Goal: Navigation & Orientation: Find specific page/section

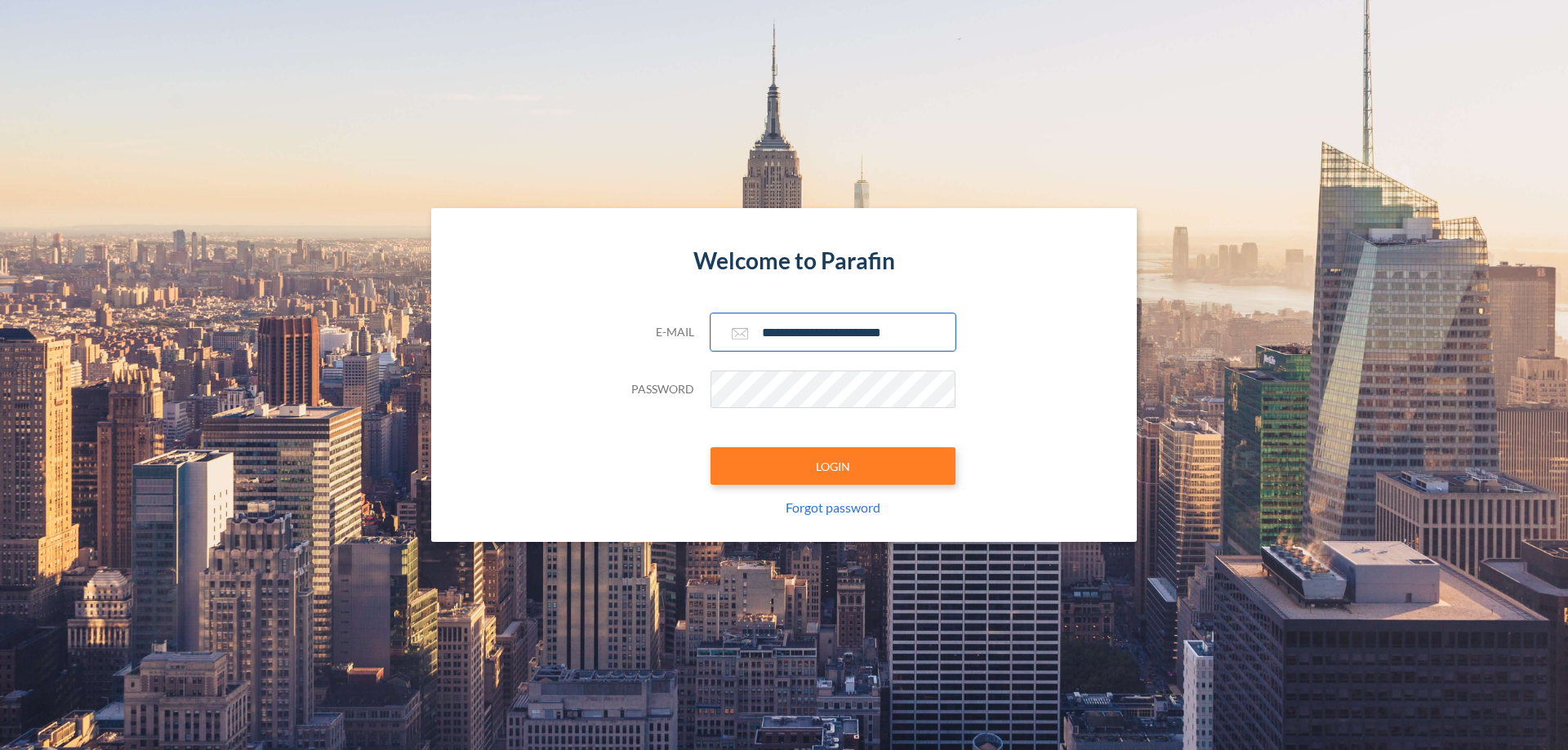
type input "**********"
click at [832, 466] on button "LOGIN" at bounding box center [832, 466] width 245 height 37
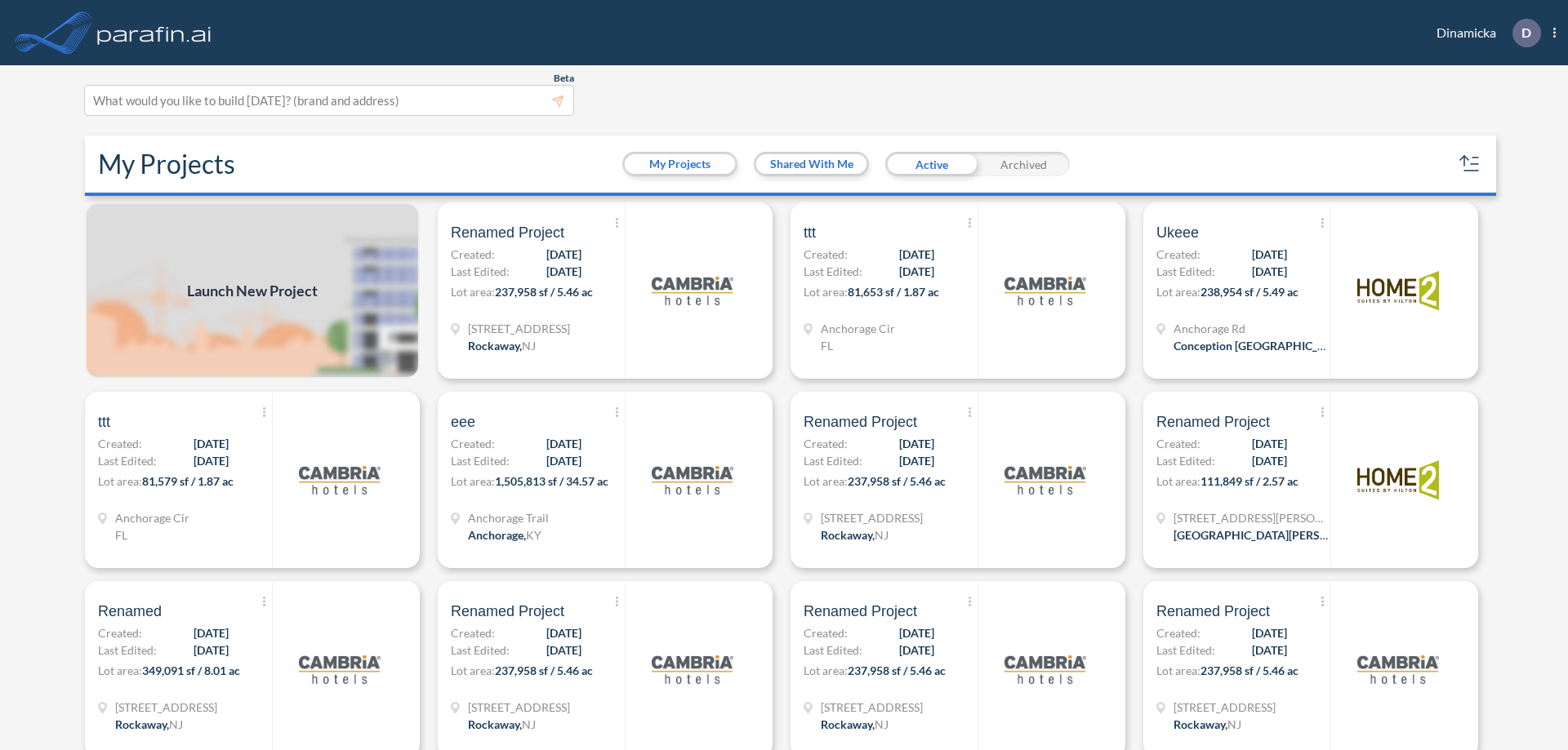
scroll to position [4, 0]
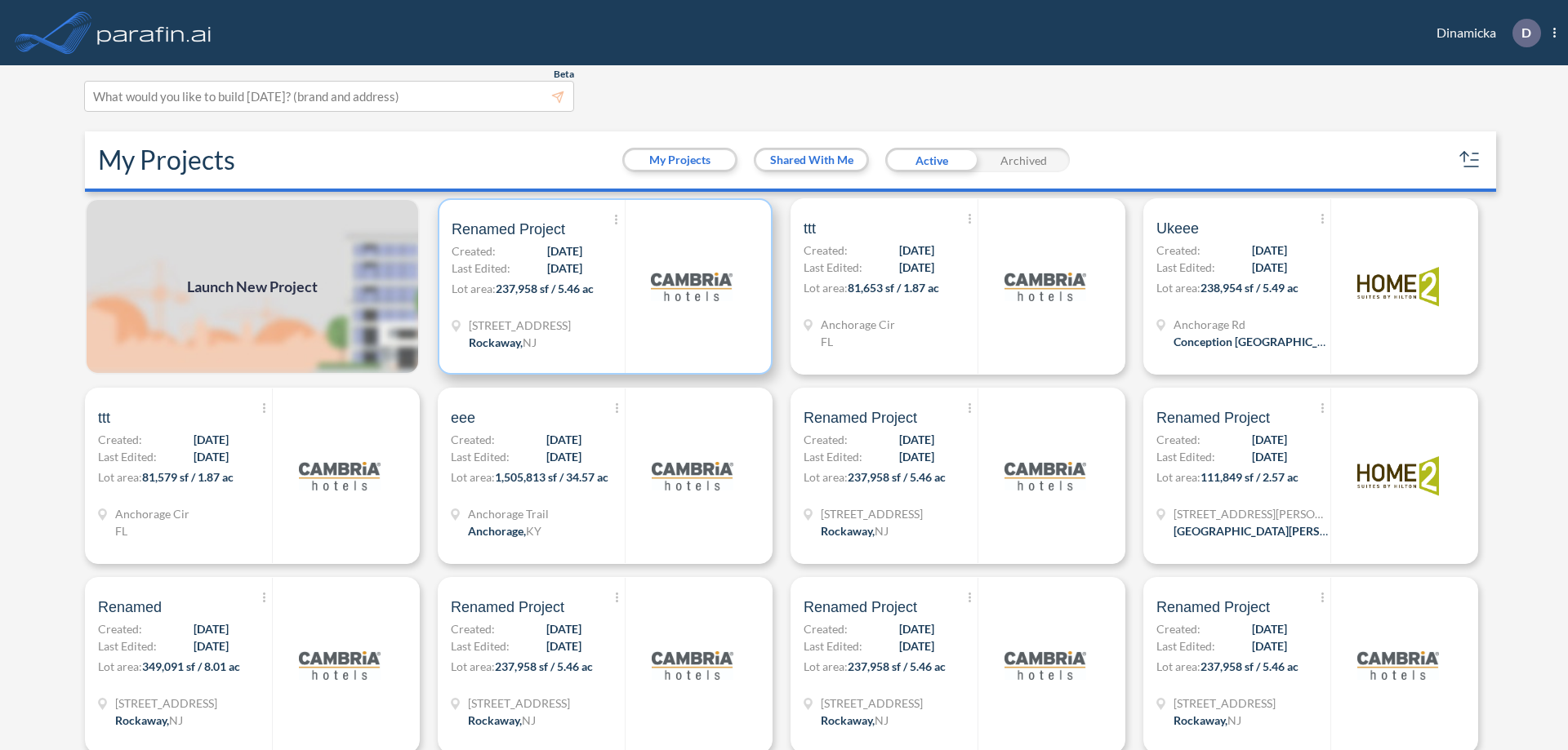
click at [601, 286] on p "Lot area: 237,958 sf / 5.46 ac" at bounding box center [539, 292] width 173 height 24
